Goal: Check status: Check status

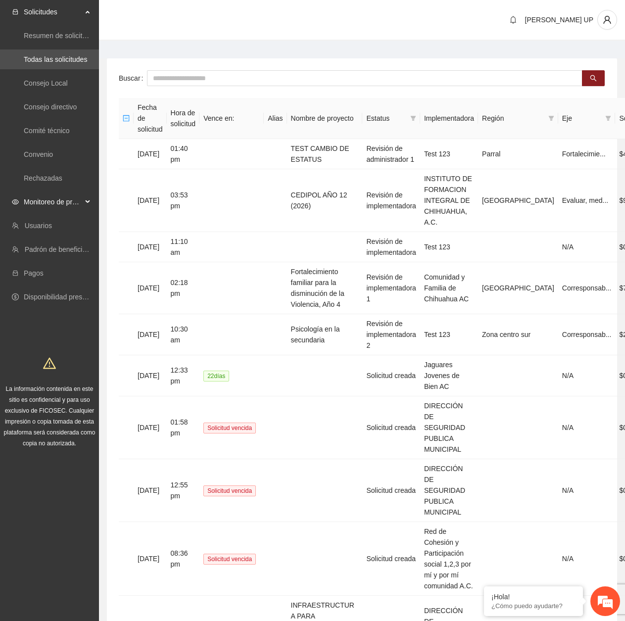
click at [55, 201] on span "Monitoreo de proyectos" at bounding box center [53, 202] width 58 height 20
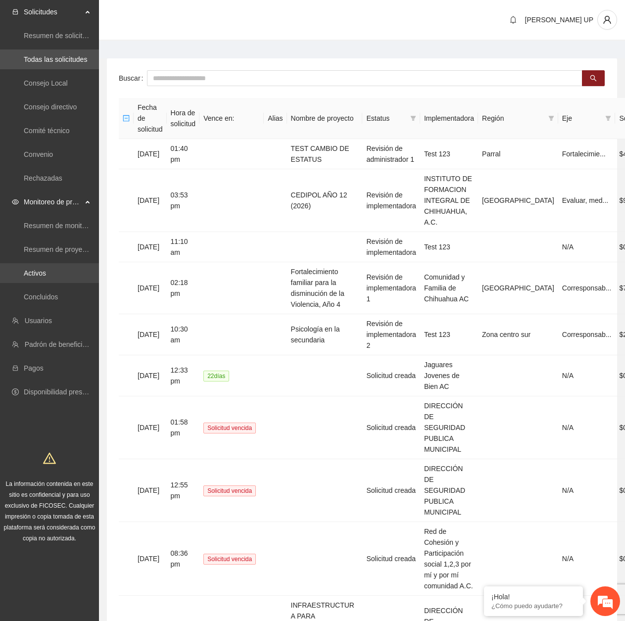
click at [46, 269] on link "Activos" at bounding box center [35, 273] width 22 height 8
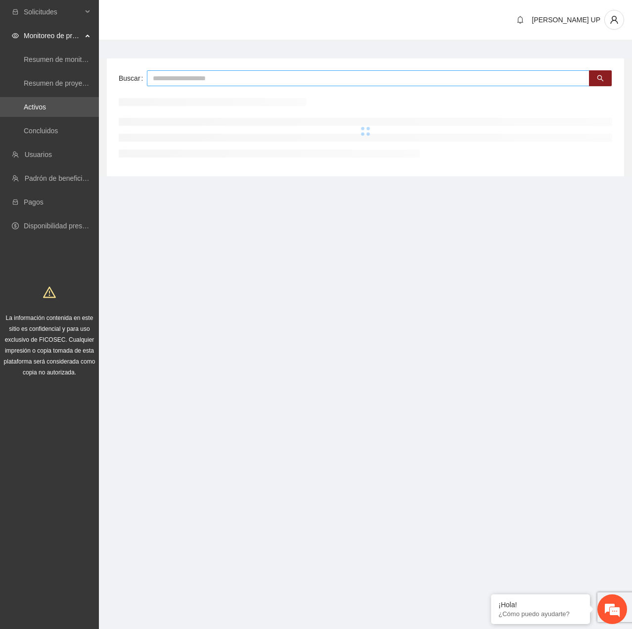
click at [228, 80] on input "text" at bounding box center [368, 78] width 443 height 16
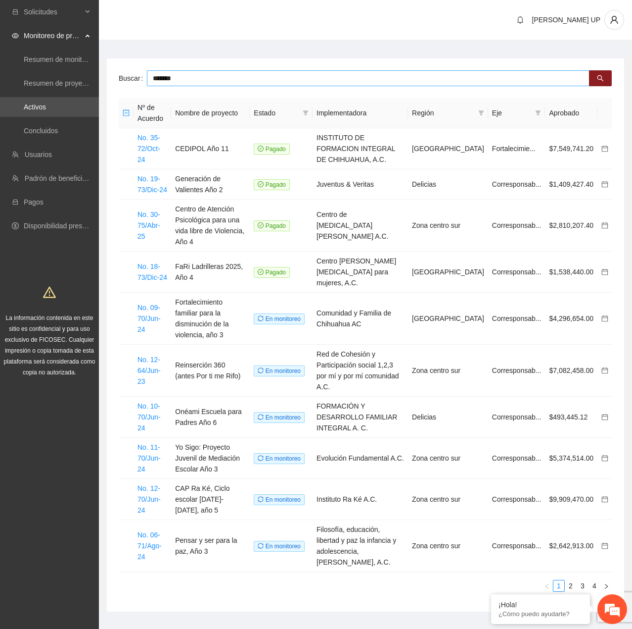
type input "*******"
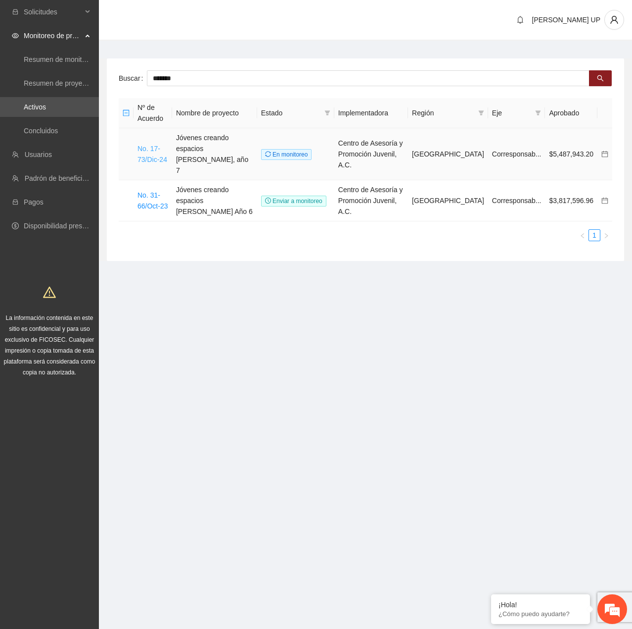
click at [157, 150] on link "No. 17-73/Dic-24" at bounding box center [153, 154] width 30 height 19
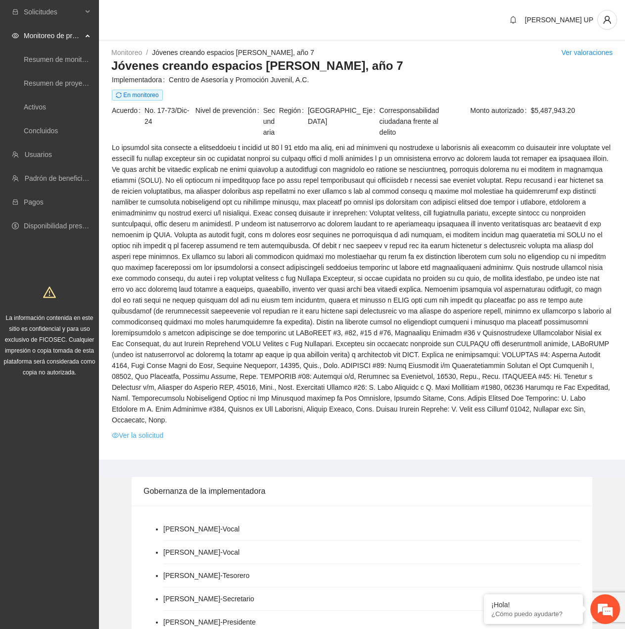
click at [159, 430] on link "Ver la solicitud" at bounding box center [137, 435] width 51 height 11
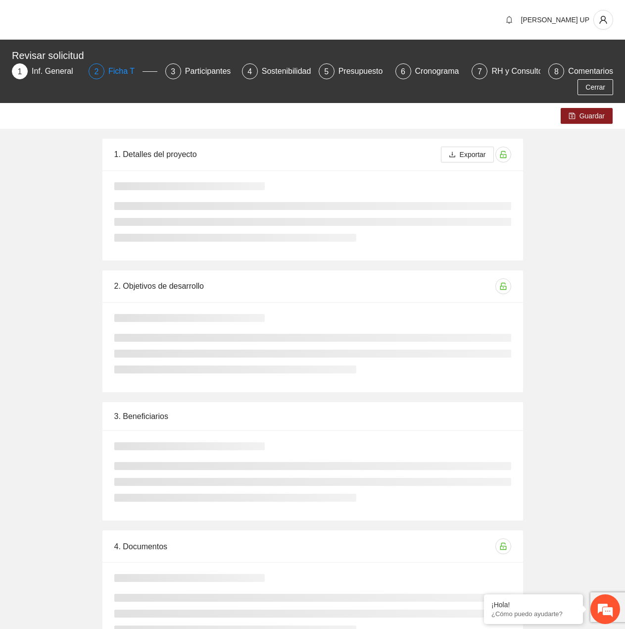
click at [126, 69] on div "Ficha T" at bounding box center [125, 71] width 34 height 16
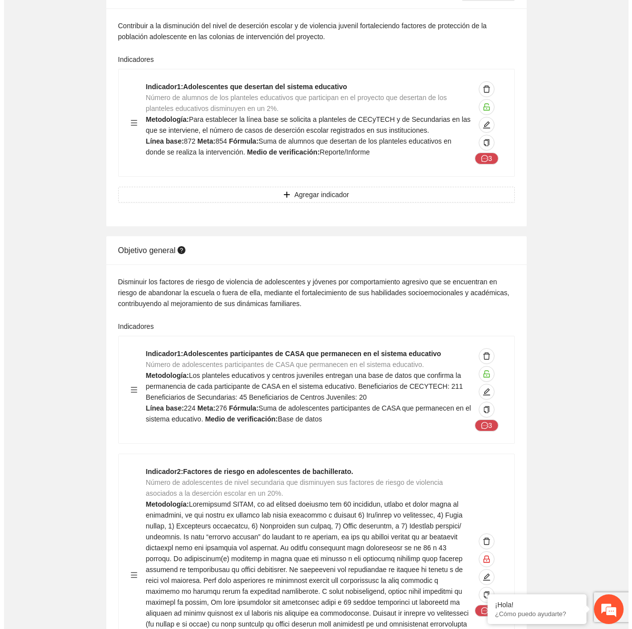
scroll to position [198, 0]
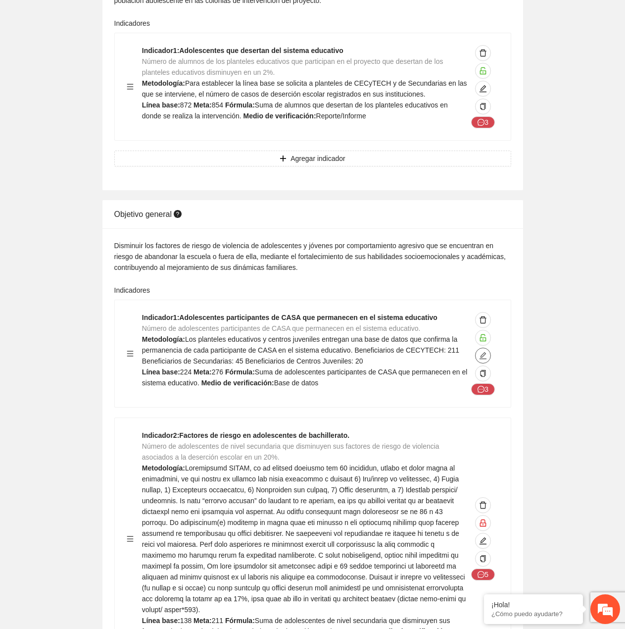
click at [489, 350] on div "3" at bounding box center [483, 353] width 31 height 83
click at [489, 356] on span "edit" at bounding box center [483, 355] width 15 height 8
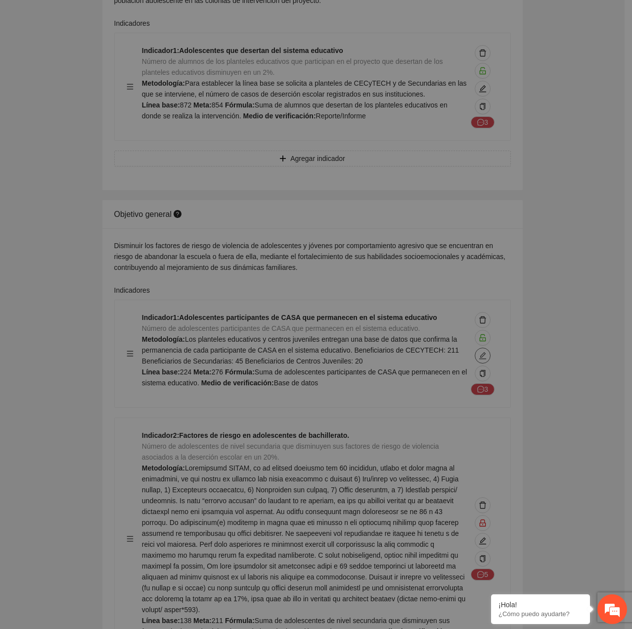
type textarea "***"
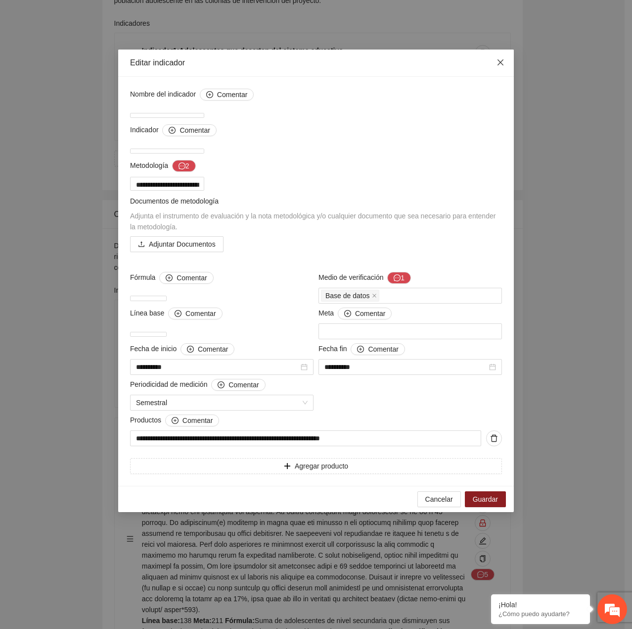
click at [493, 66] on span "Close" at bounding box center [500, 62] width 27 height 27
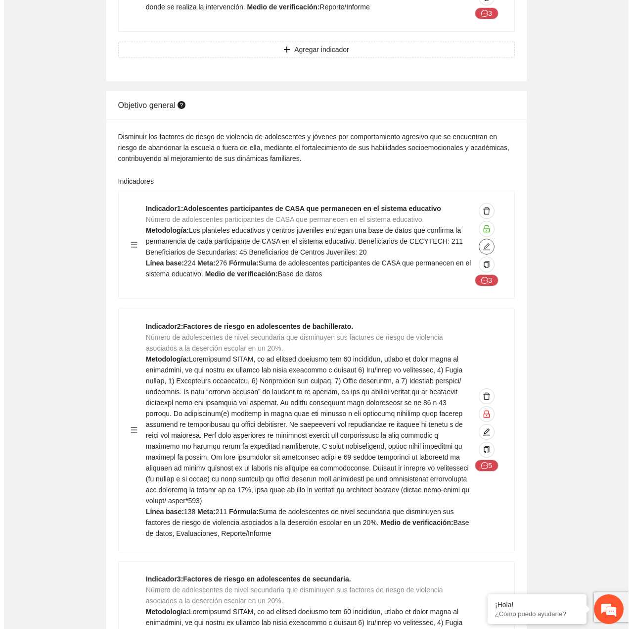
scroll to position [346, 0]
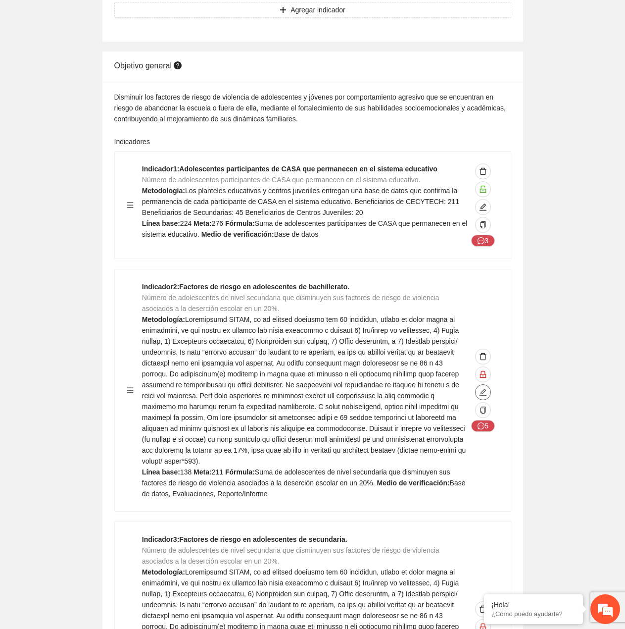
click at [487, 388] on icon "edit" at bounding box center [483, 392] width 8 height 8
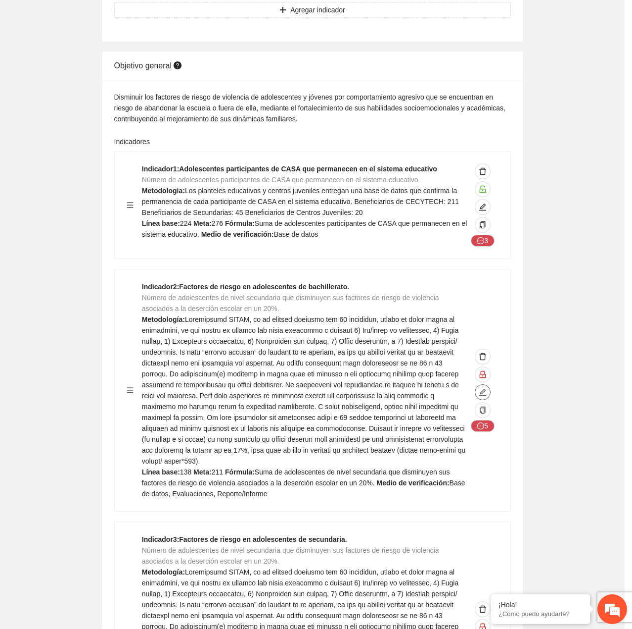
type textarea "***"
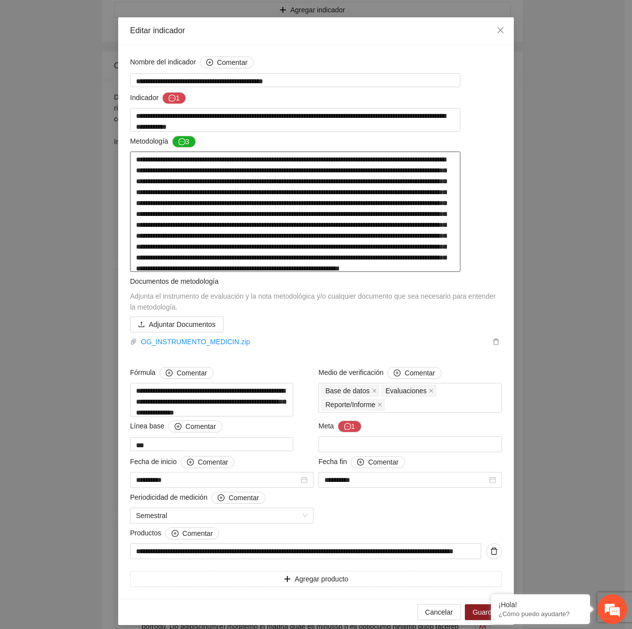
scroll to position [49, 0]
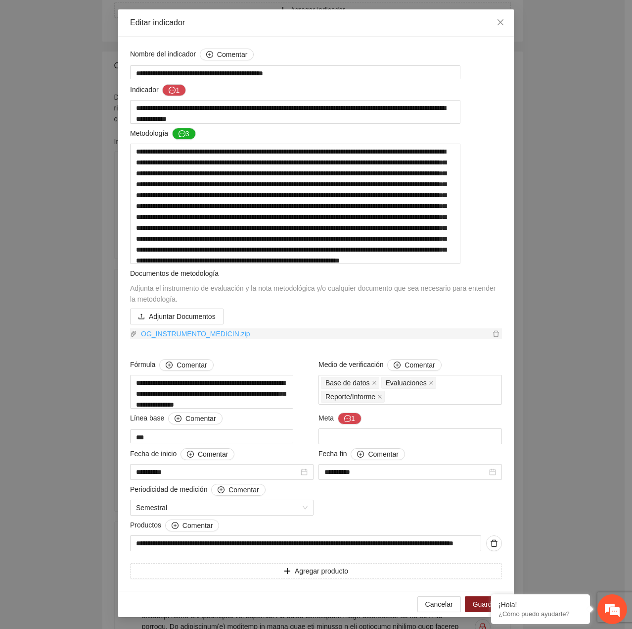
click at [185, 339] on link "OG_INSTRUMENTO_MEDICIN.zip" at bounding box center [313, 333] width 353 height 11
click at [102, 89] on div "**********" at bounding box center [316, 314] width 632 height 629
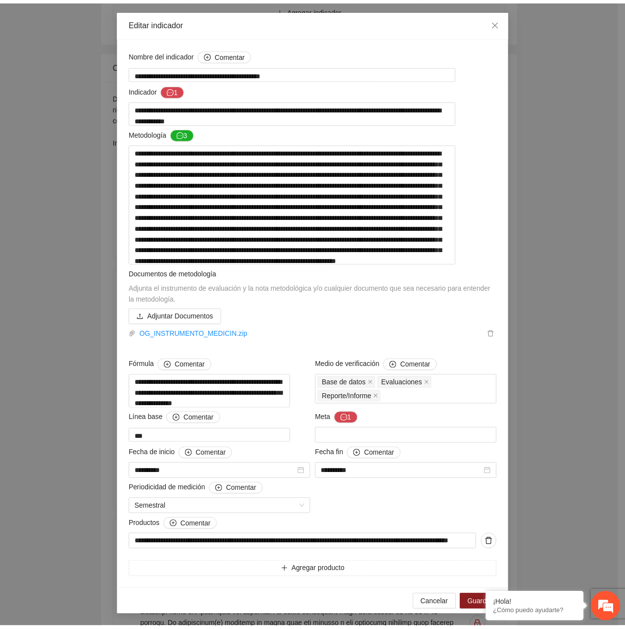
scroll to position [0, 0]
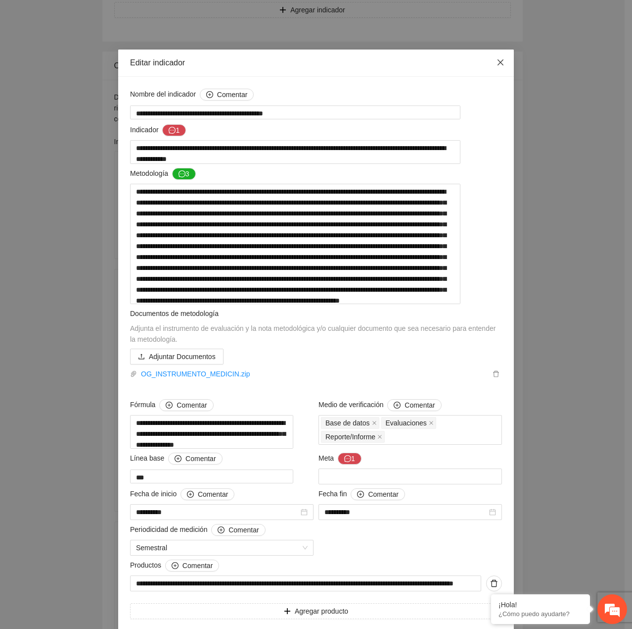
click at [499, 73] on span "Close" at bounding box center [500, 62] width 27 height 27
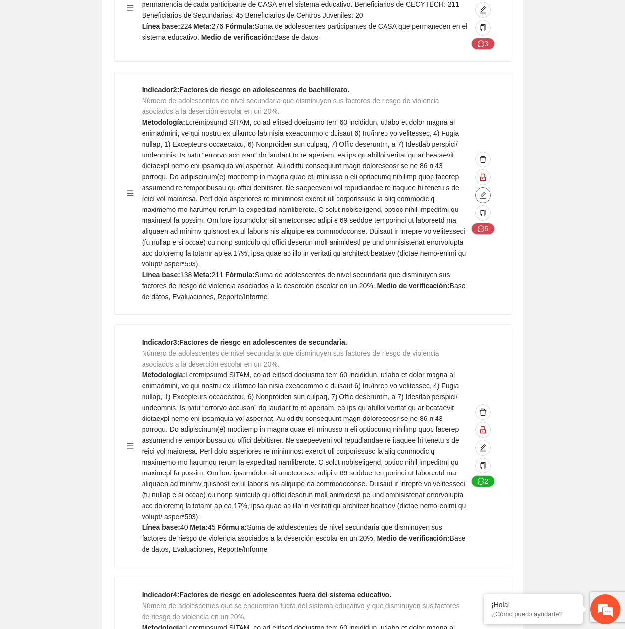
scroll to position [544, 0]
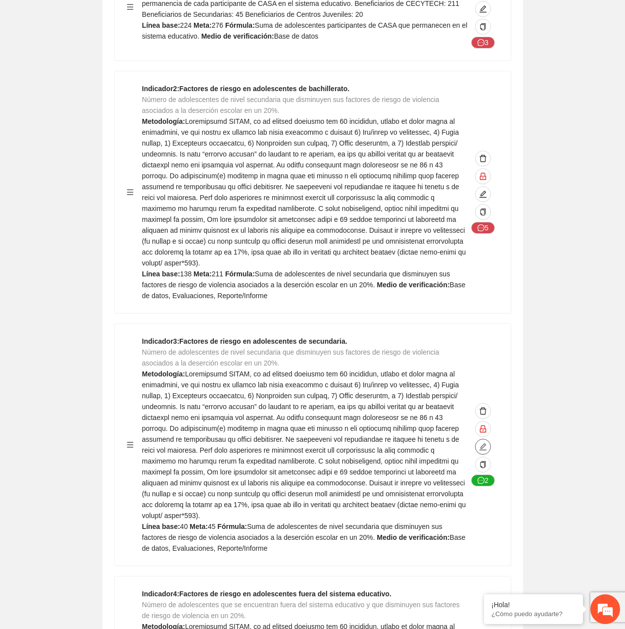
click at [480, 442] on icon "edit" at bounding box center [483, 446] width 8 height 8
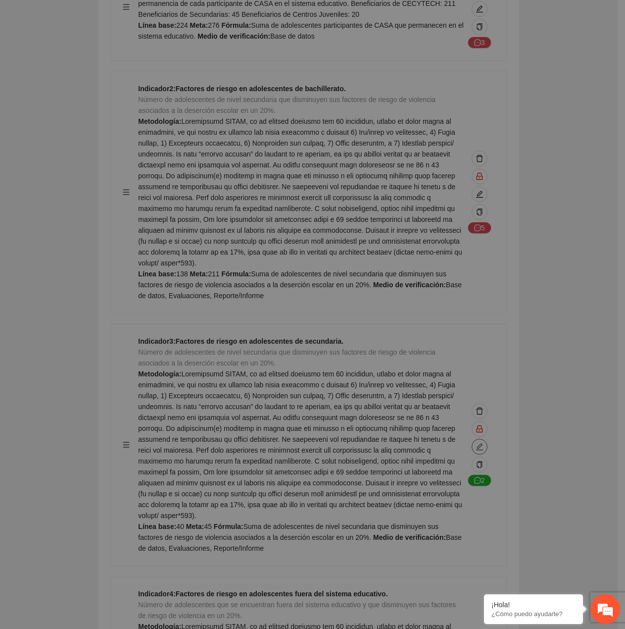
type textarea "**"
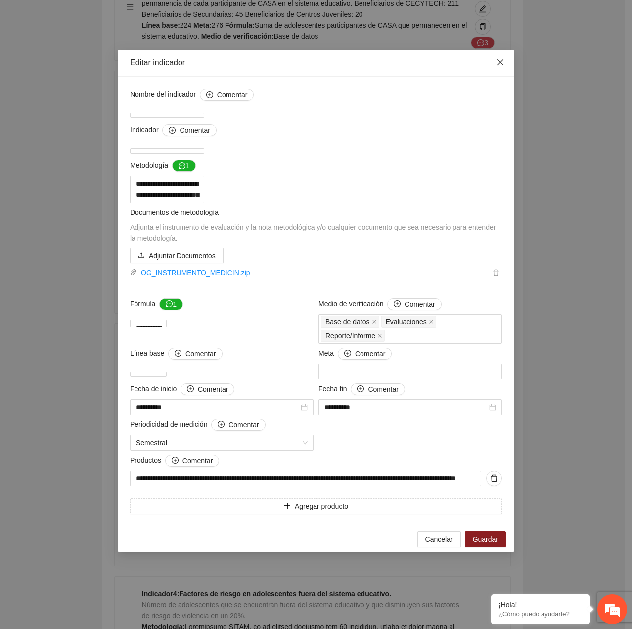
click at [496, 73] on span "Close" at bounding box center [500, 62] width 27 height 27
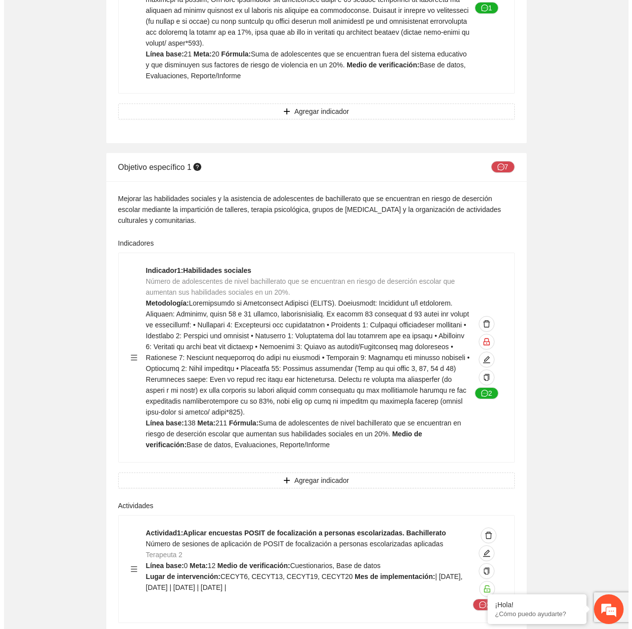
scroll to position [1287, 0]
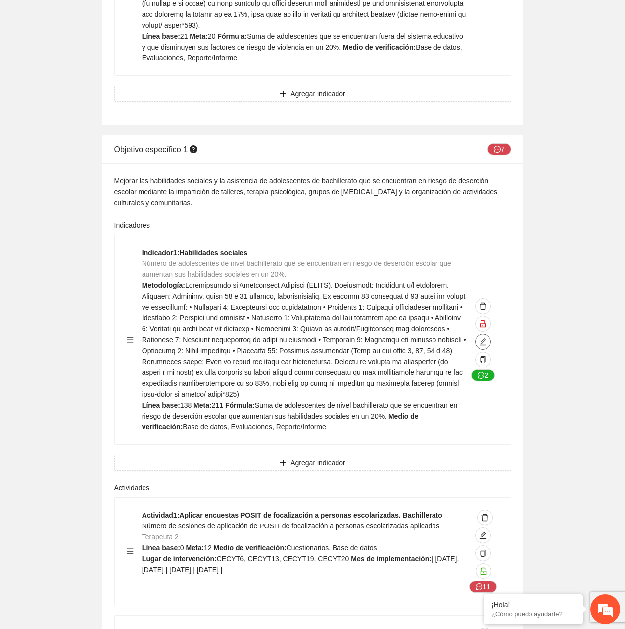
click at [483, 338] on icon "edit" at bounding box center [483, 342] width 8 height 8
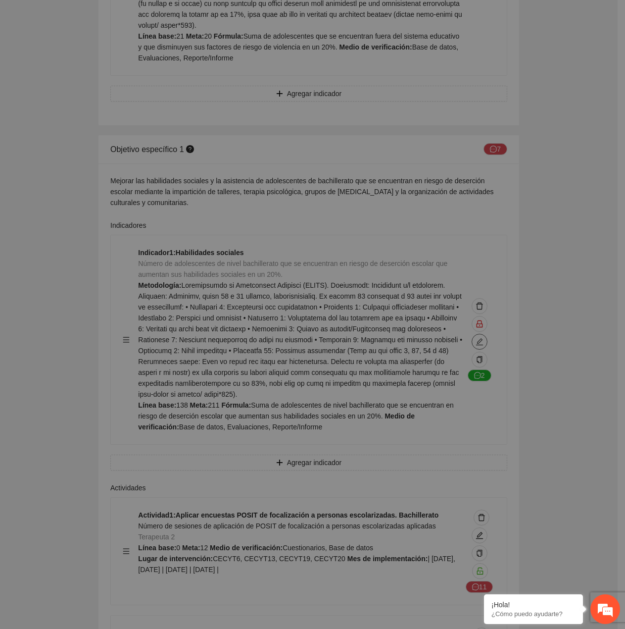
type textarea "***"
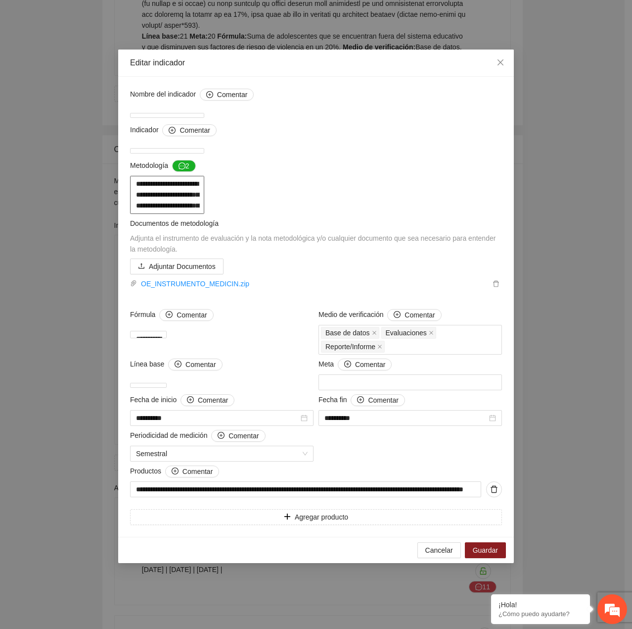
scroll to position [0, 0]
click at [494, 71] on span "Close" at bounding box center [500, 62] width 27 height 27
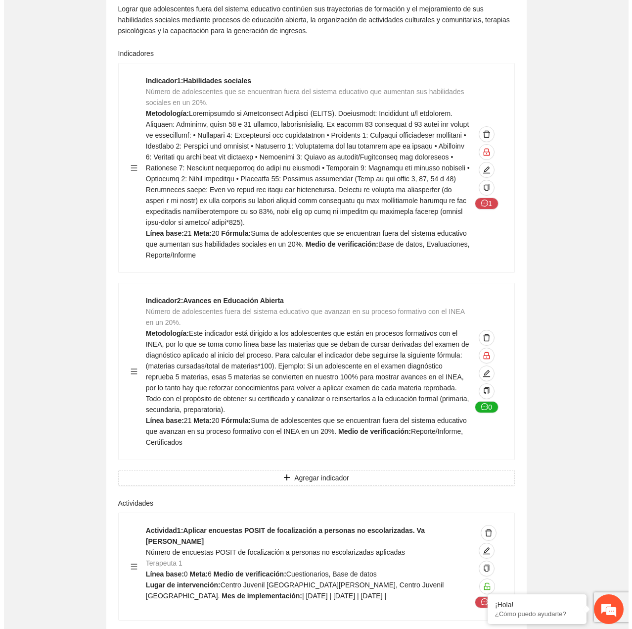
scroll to position [4603, 0]
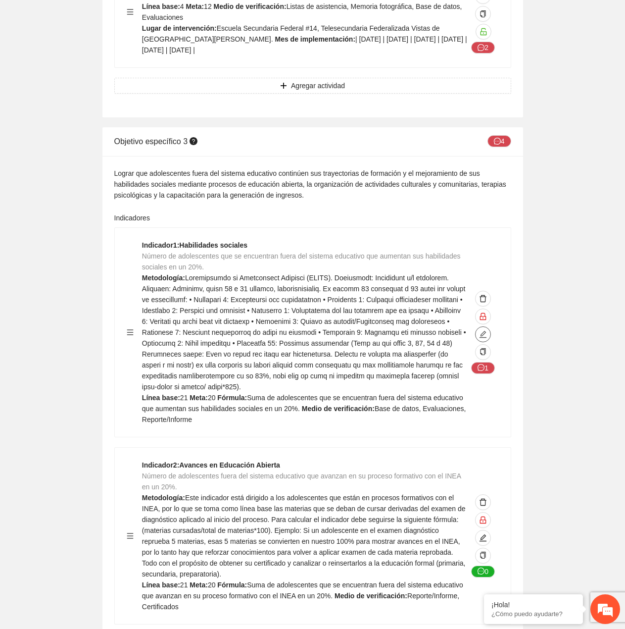
click at [484, 330] on icon "edit" at bounding box center [483, 334] width 8 height 8
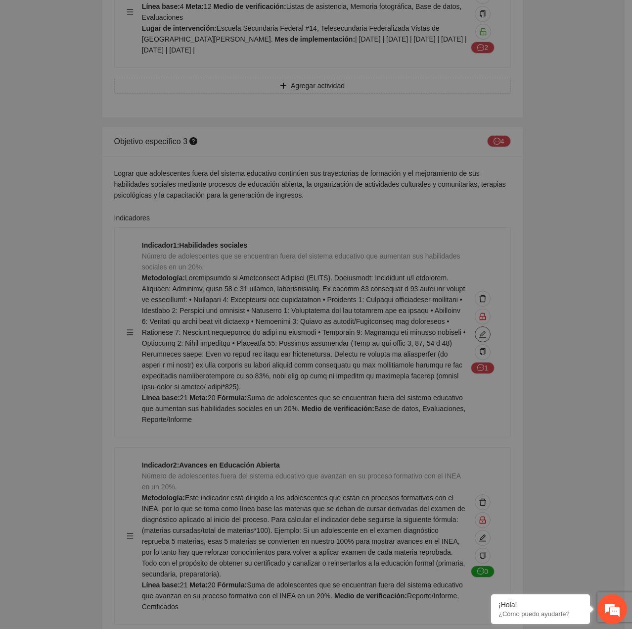
type textarea "**"
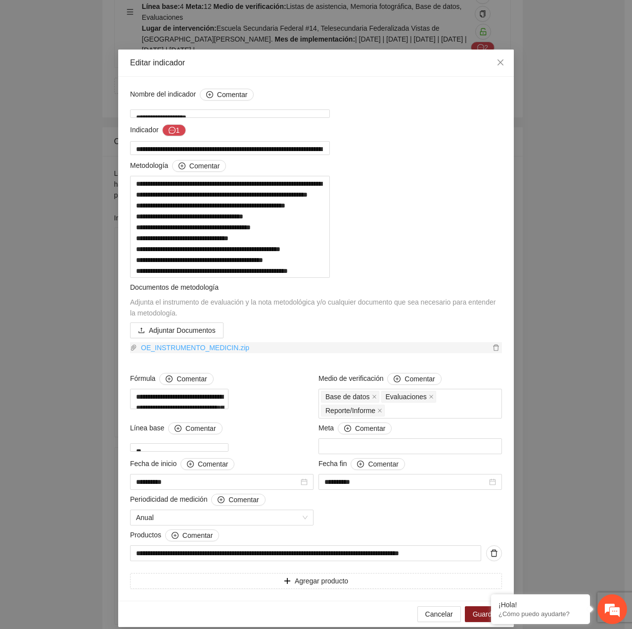
click at [197, 353] on link "OE_INSTRUMENTO_MEDICIN.zip" at bounding box center [313, 347] width 353 height 11
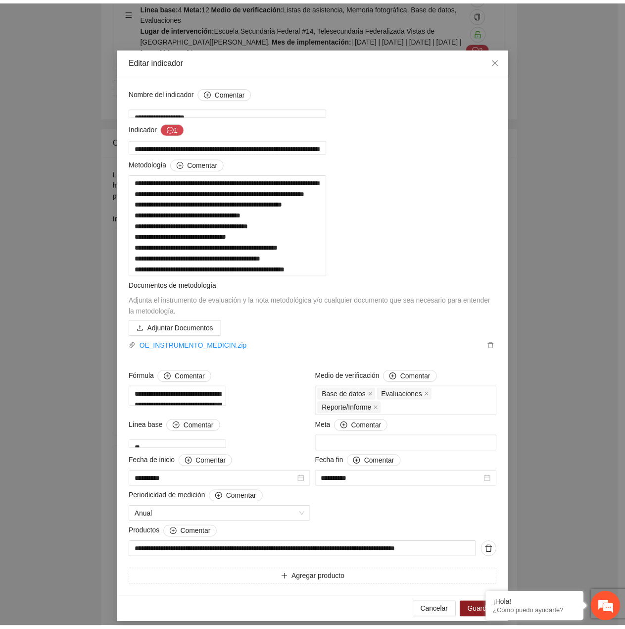
scroll to position [0, 0]
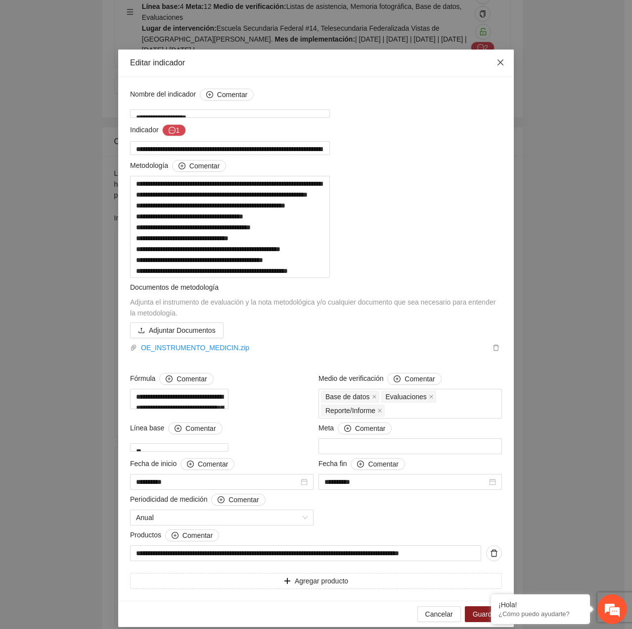
click at [503, 63] on span "Close" at bounding box center [500, 62] width 27 height 27
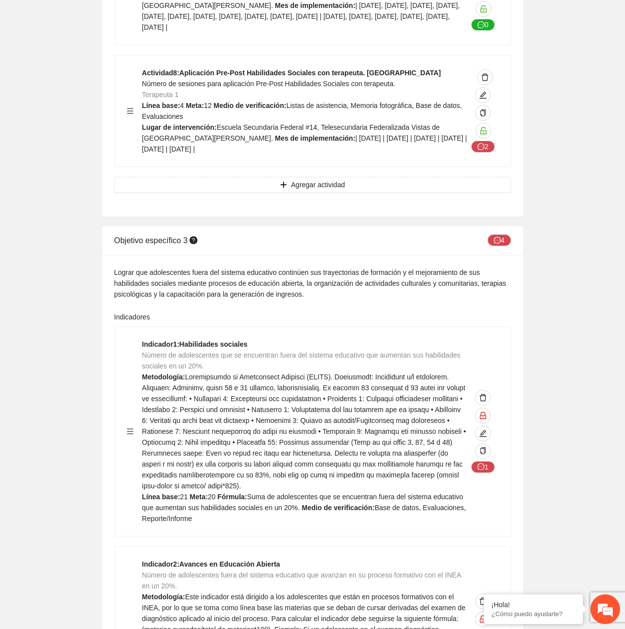
scroll to position [4751, 0]
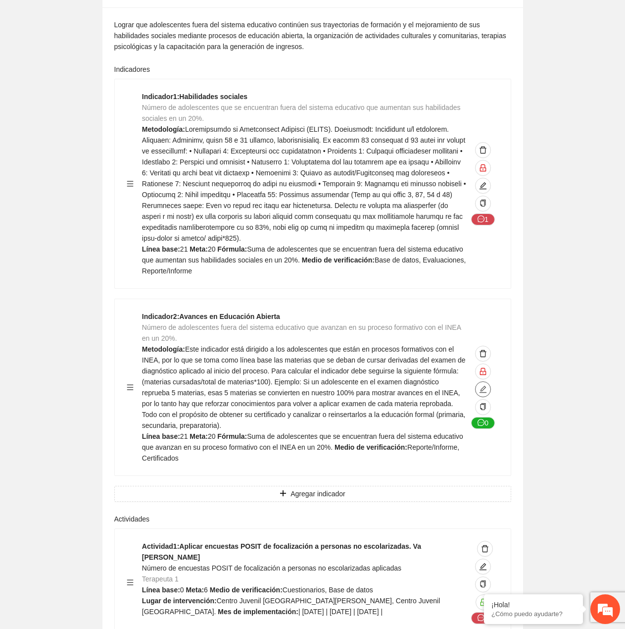
click at [486, 385] on icon "edit" at bounding box center [483, 389] width 8 height 8
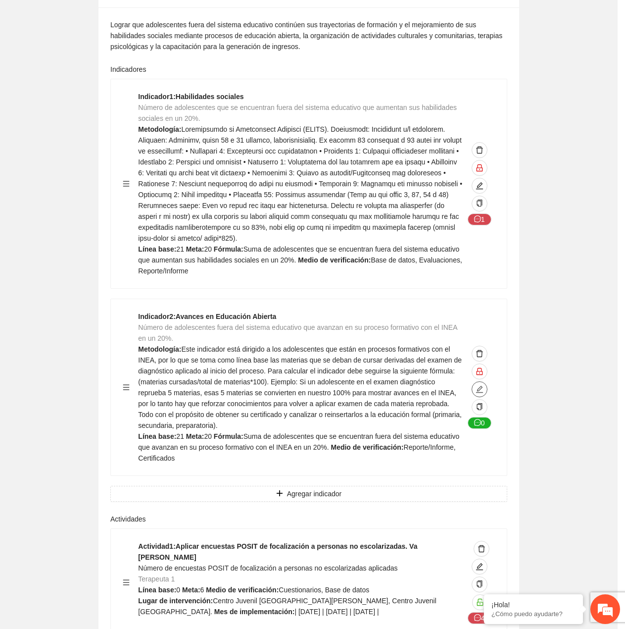
type textarea "**"
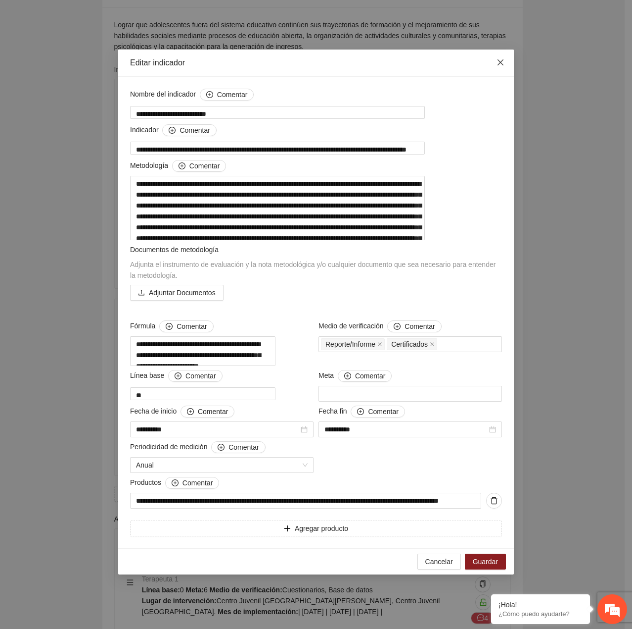
click at [498, 74] on span "Close" at bounding box center [500, 62] width 27 height 27
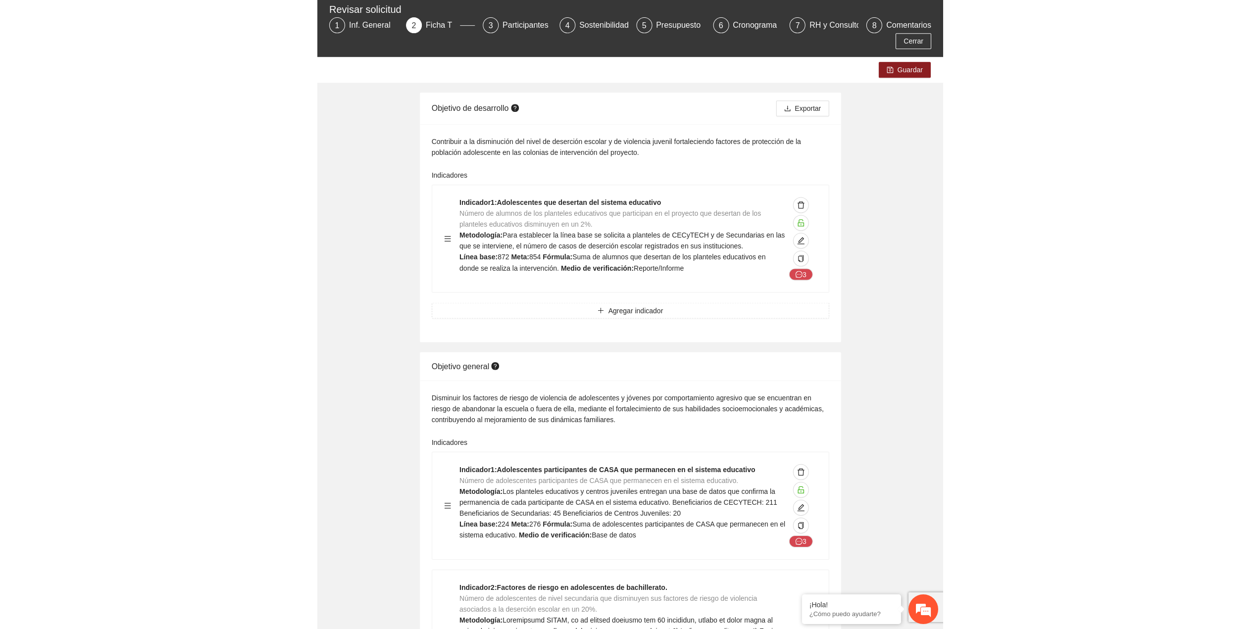
scroll to position [0, 0]
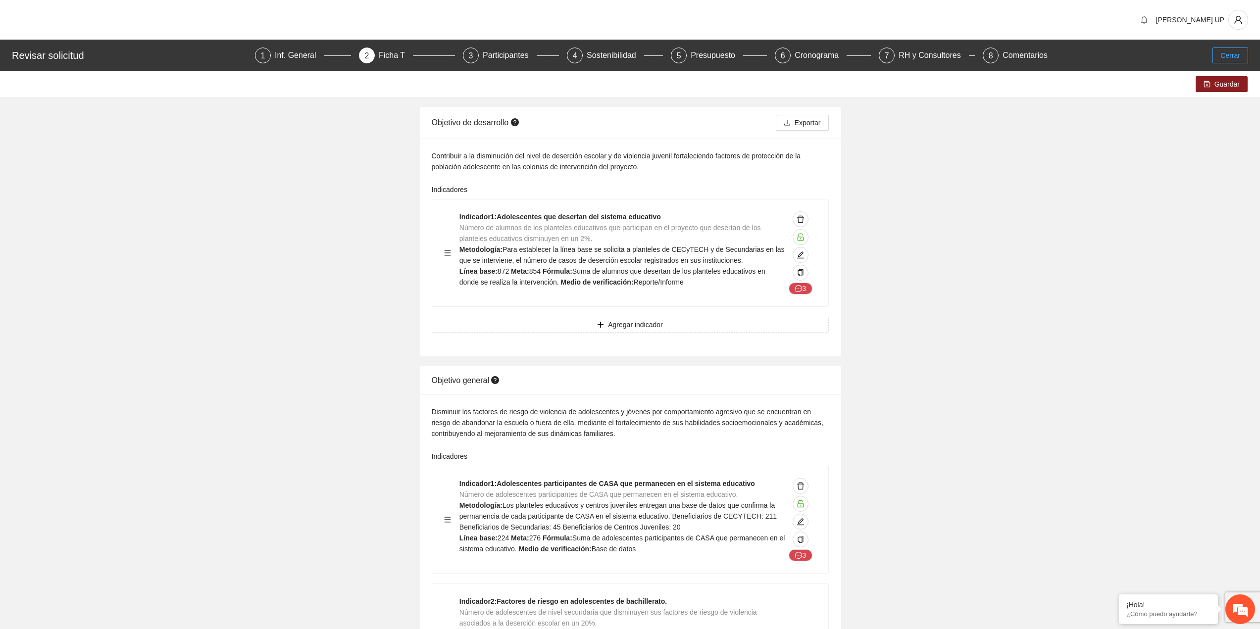
click at [632, 63] on button "Cerrar" at bounding box center [1230, 56] width 36 height 16
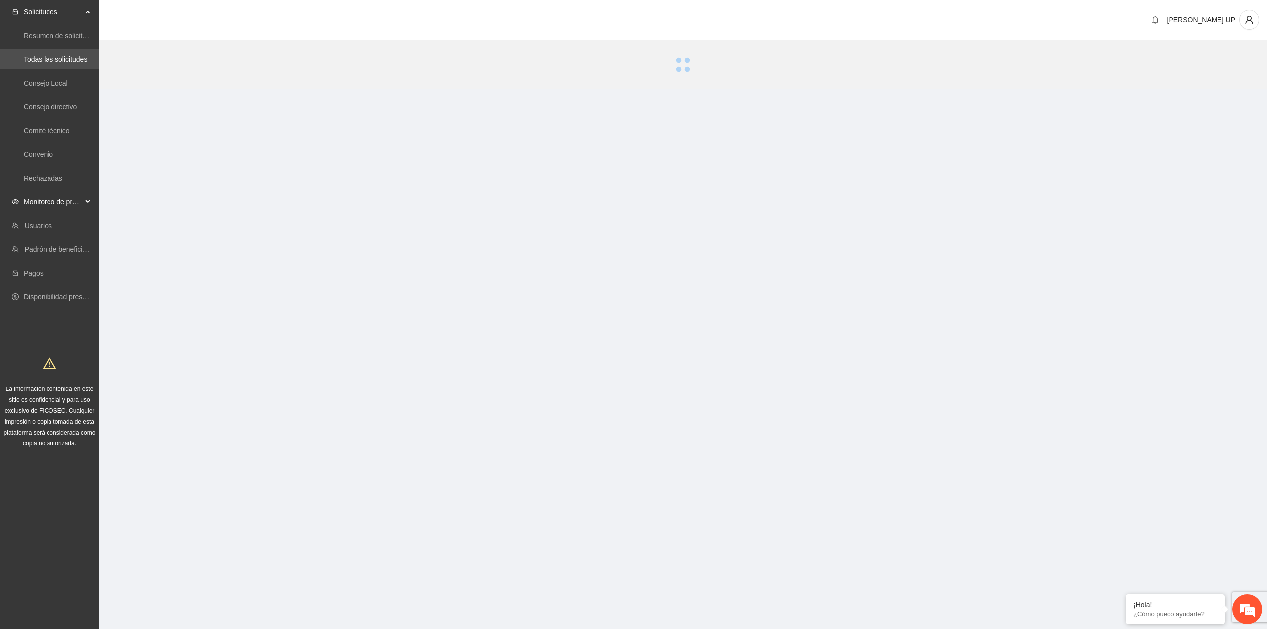
click at [66, 206] on span "Monitoreo de proyectos" at bounding box center [53, 202] width 58 height 20
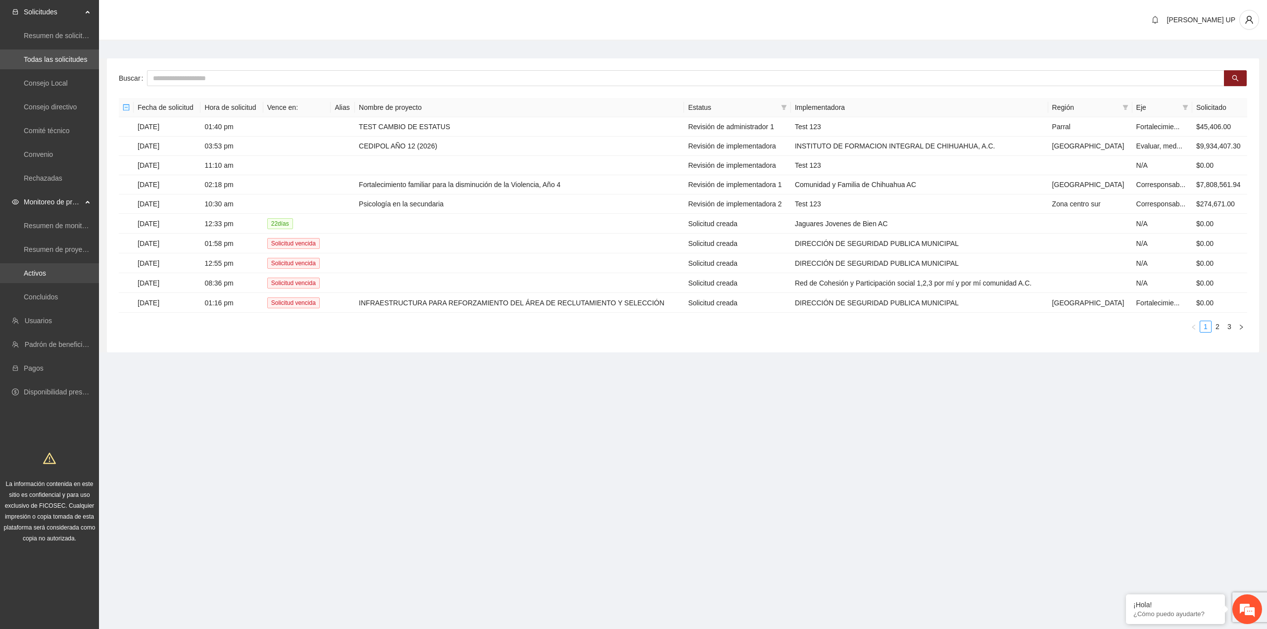
click at [46, 277] on link "Activos" at bounding box center [35, 273] width 22 height 8
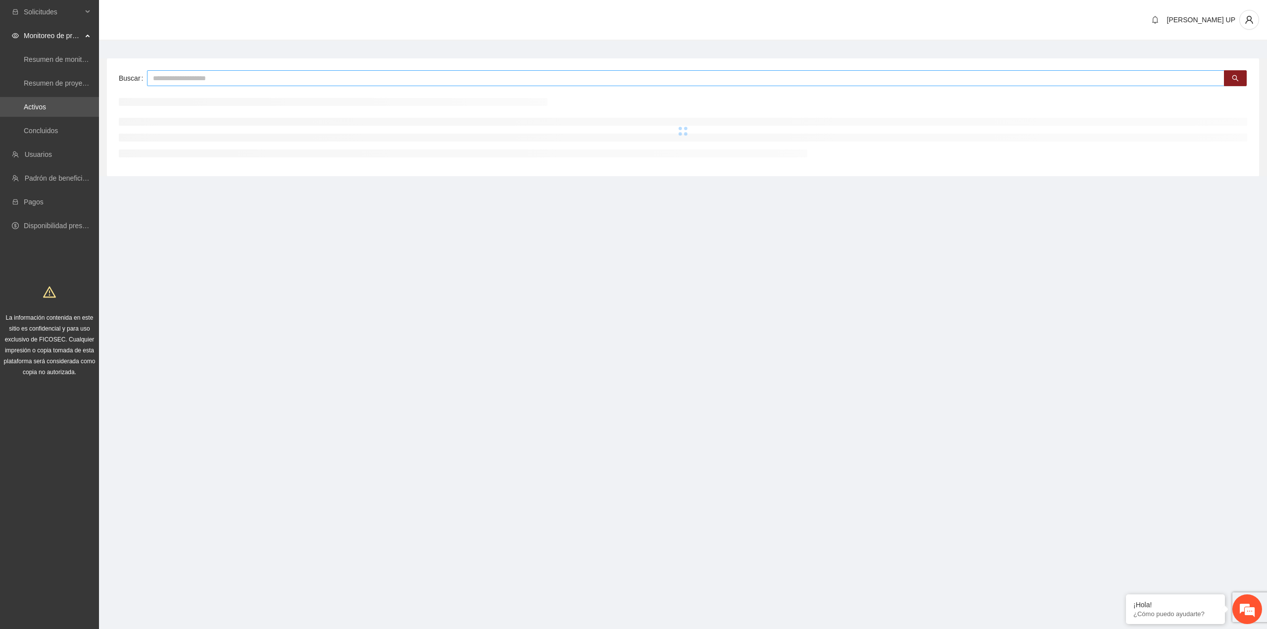
click at [197, 83] on input "text" at bounding box center [685, 78] width 1077 height 16
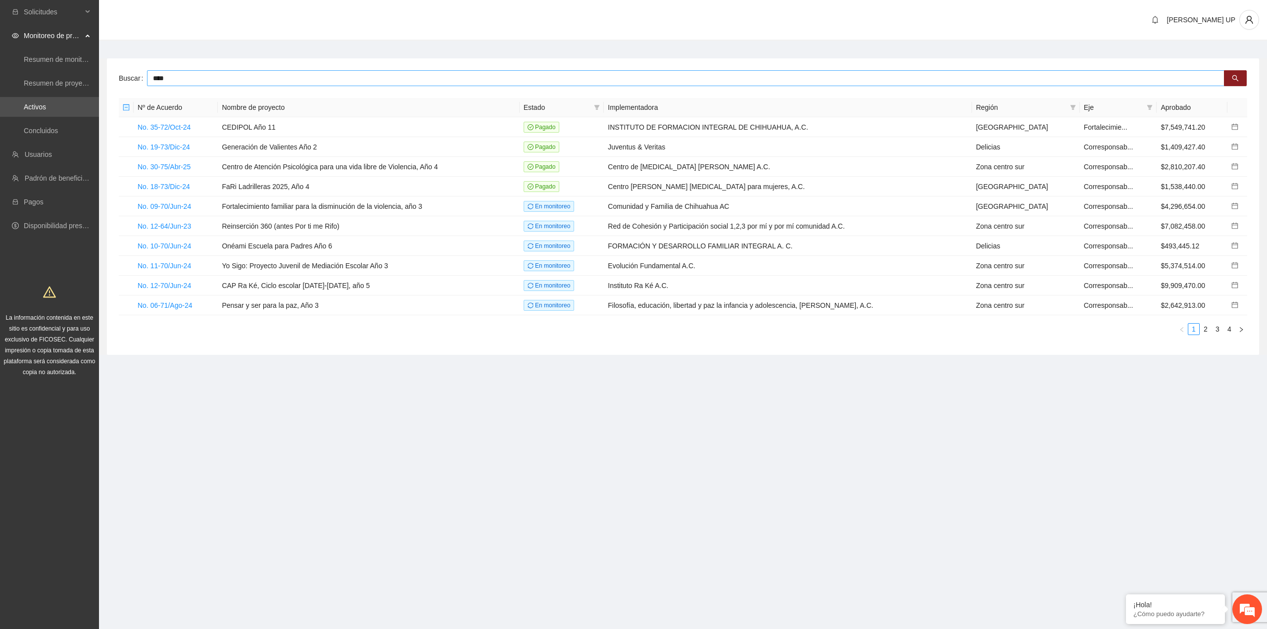
type input "****"
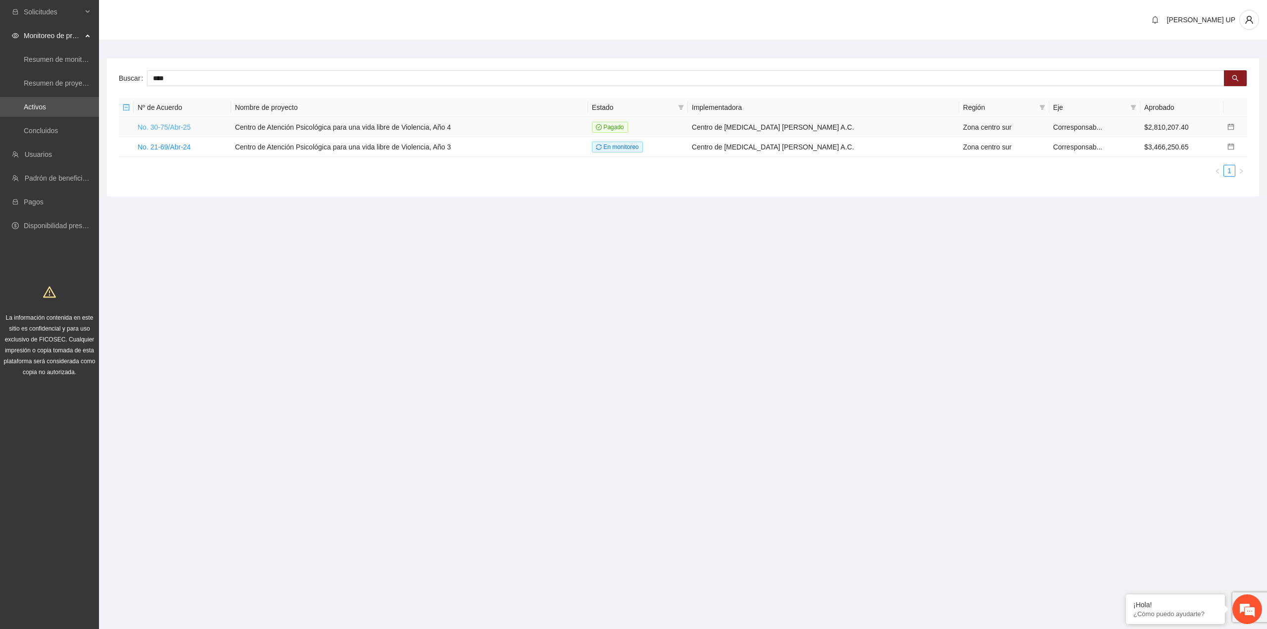
click at [158, 123] on link "No. 30-75/Abr-25" at bounding box center [164, 127] width 53 height 8
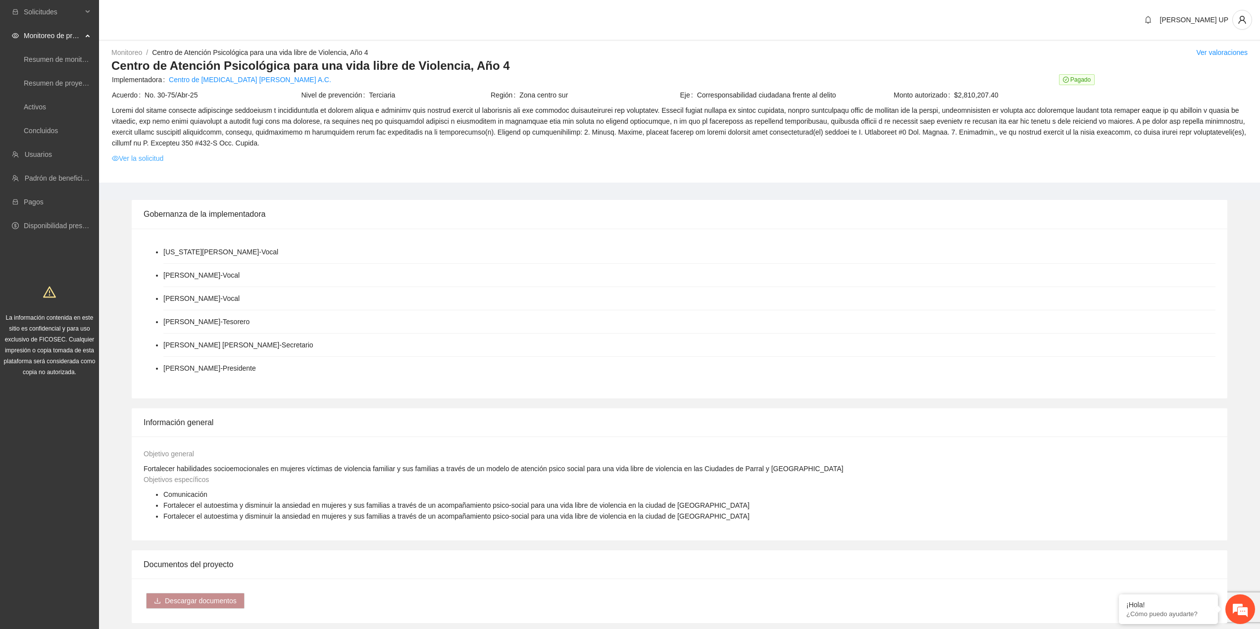
click at [141, 159] on link "Ver la solicitud" at bounding box center [137, 158] width 51 height 11
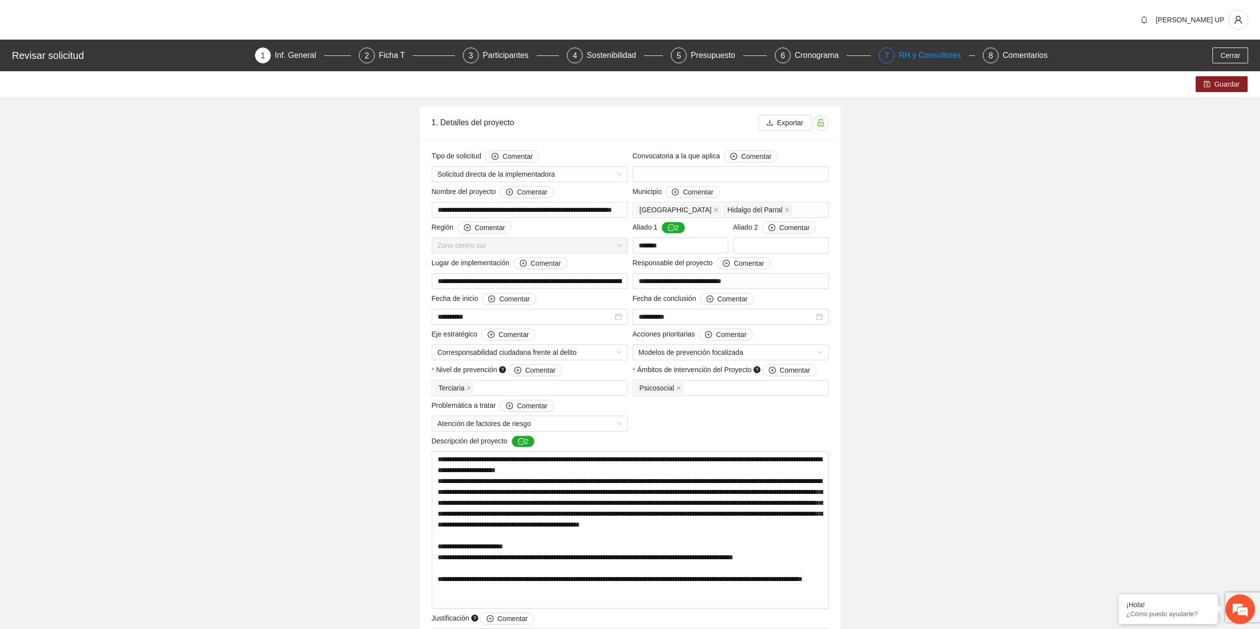
click at [882, 57] on div "7" at bounding box center [886, 56] width 16 height 16
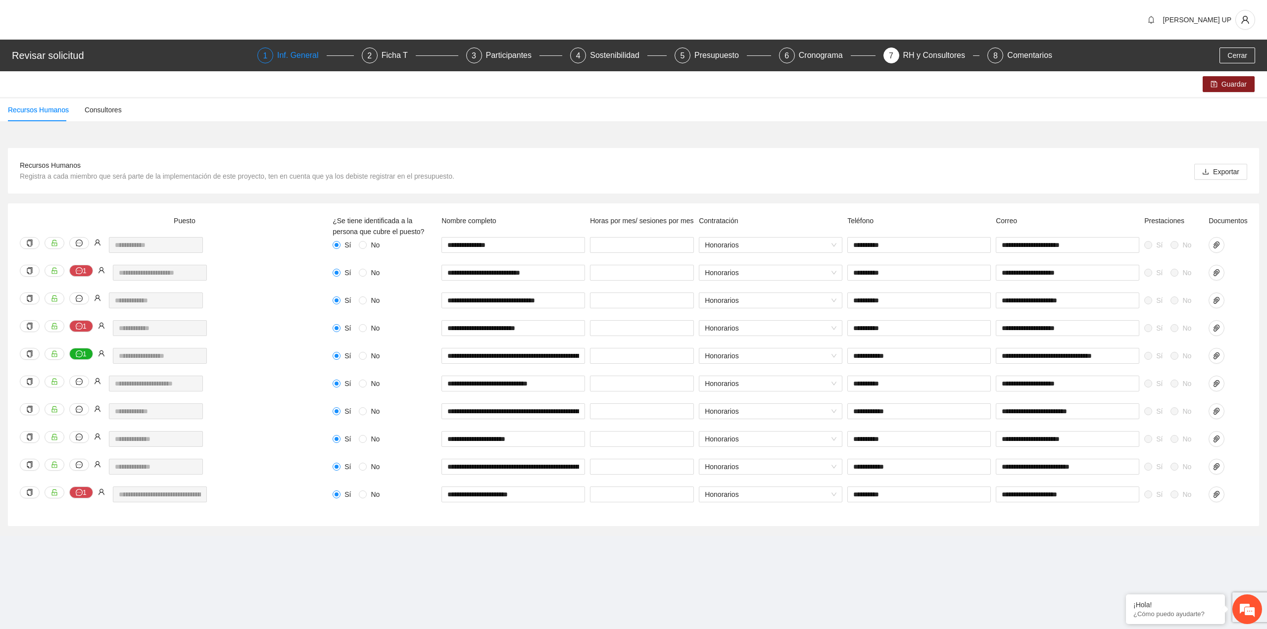
click at [281, 63] on div "Inf. General" at bounding box center [301, 56] width 49 height 16
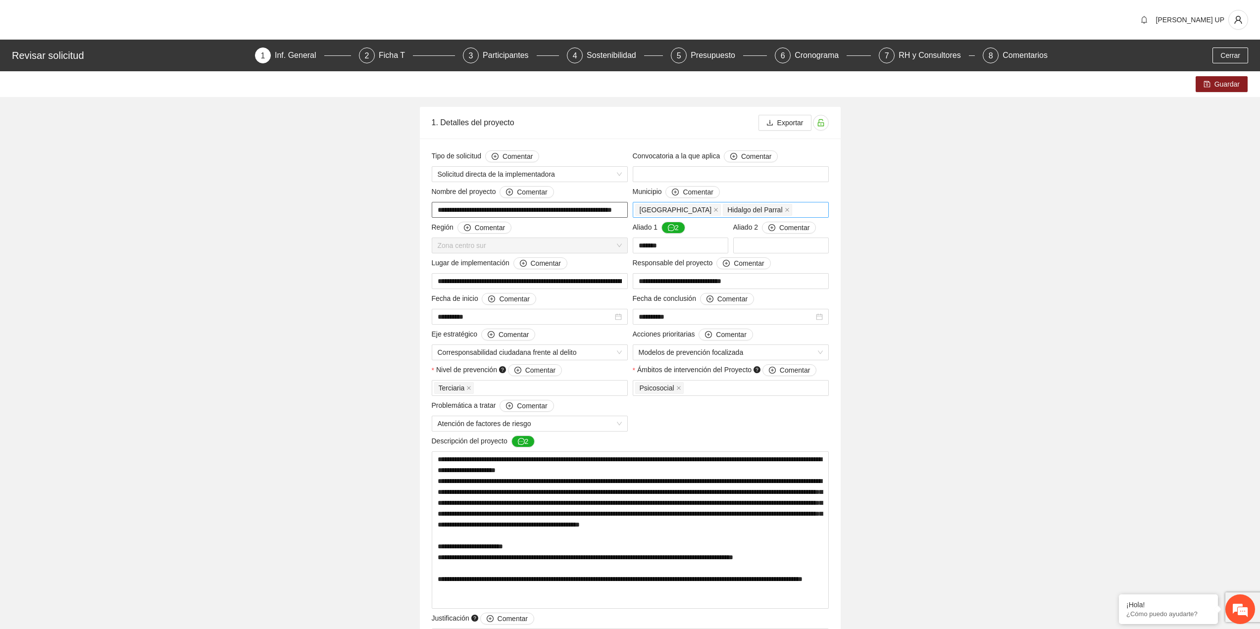
scroll to position [0, 30]
drag, startPoint x: 601, startPoint y: 207, endPoint x: 852, endPoint y: 118, distance: 266.7
click at [900, 50] on div "RH y Consultores" at bounding box center [933, 56] width 70 height 16
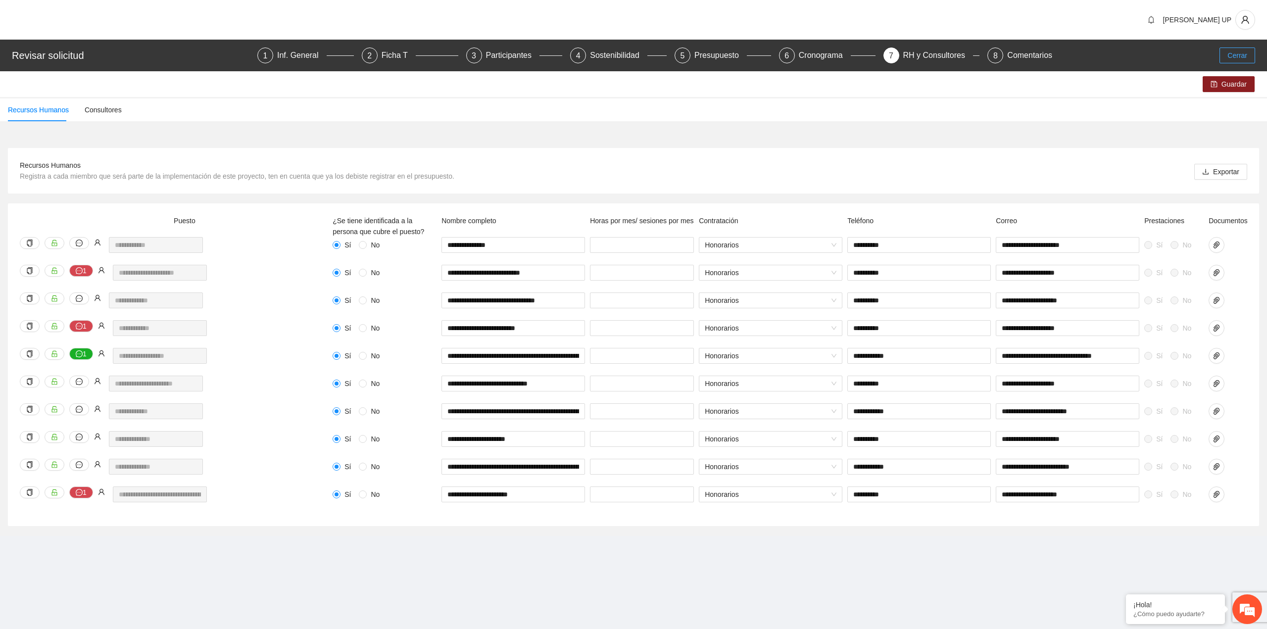
click at [1234, 56] on span "Cerrar" at bounding box center [1237, 55] width 20 height 11
